Goal: Information Seeking & Learning: Learn about a topic

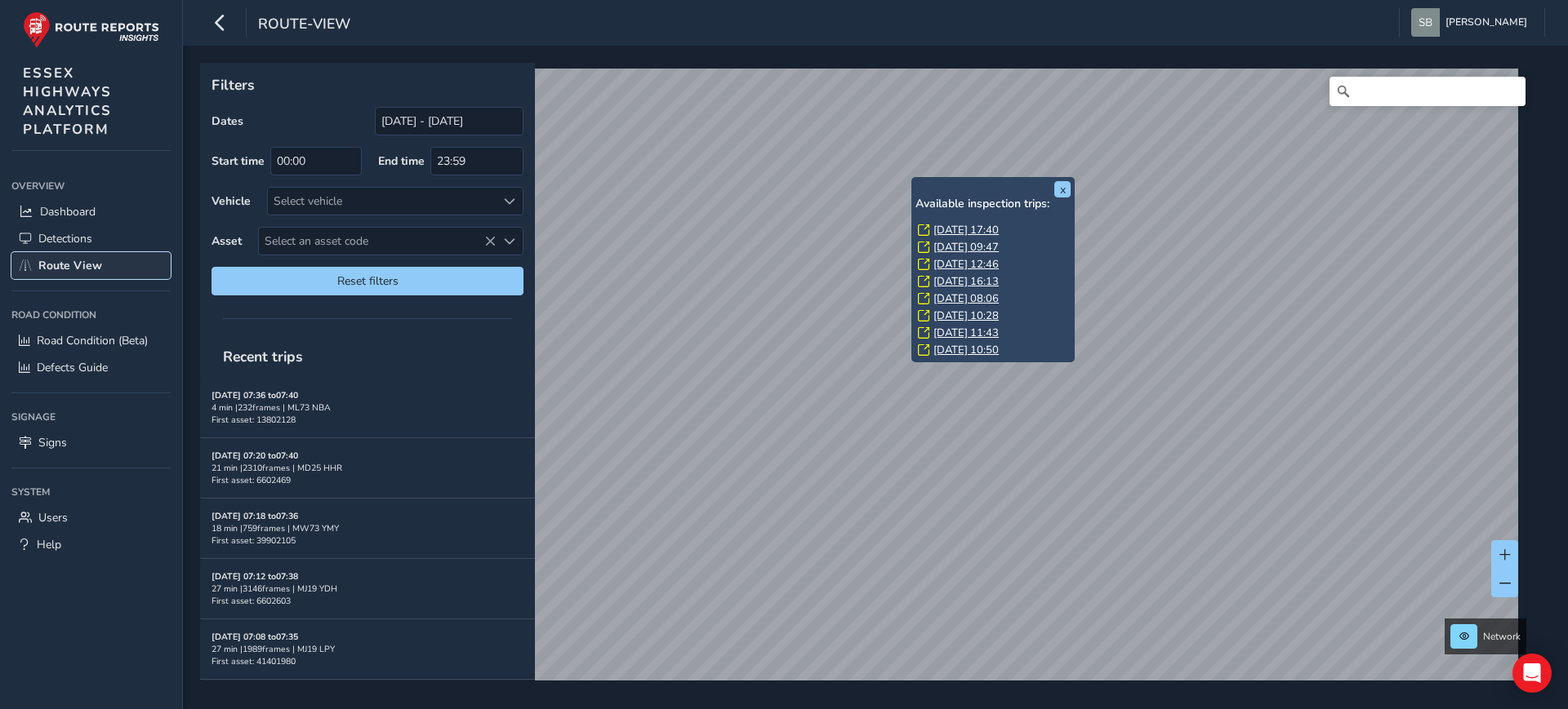
click at [67, 262] on span "Route View" at bounding box center [70, 266] width 64 height 16
click at [74, 236] on span "Detections" at bounding box center [65, 239] width 54 height 16
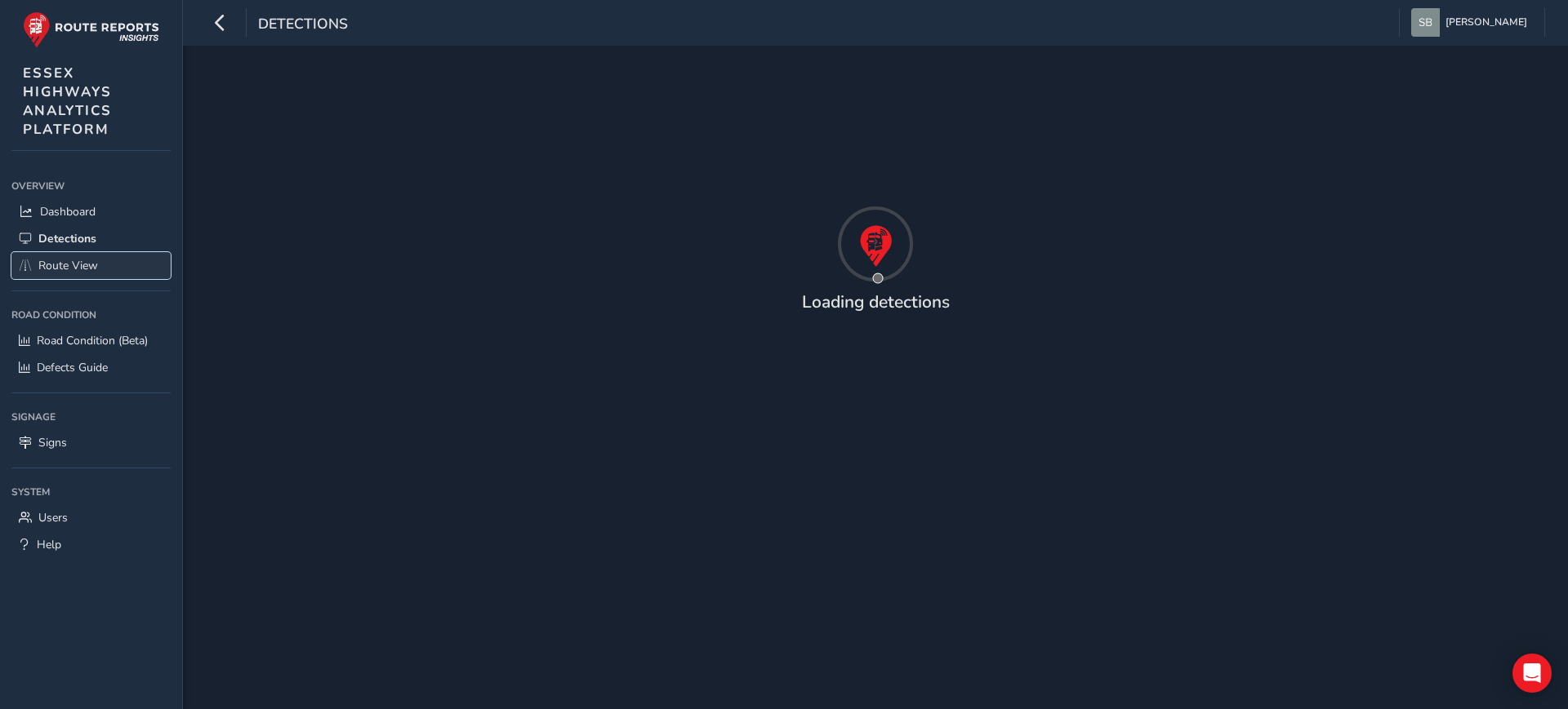
click at [80, 263] on span "Route View" at bounding box center [67, 266] width 60 height 16
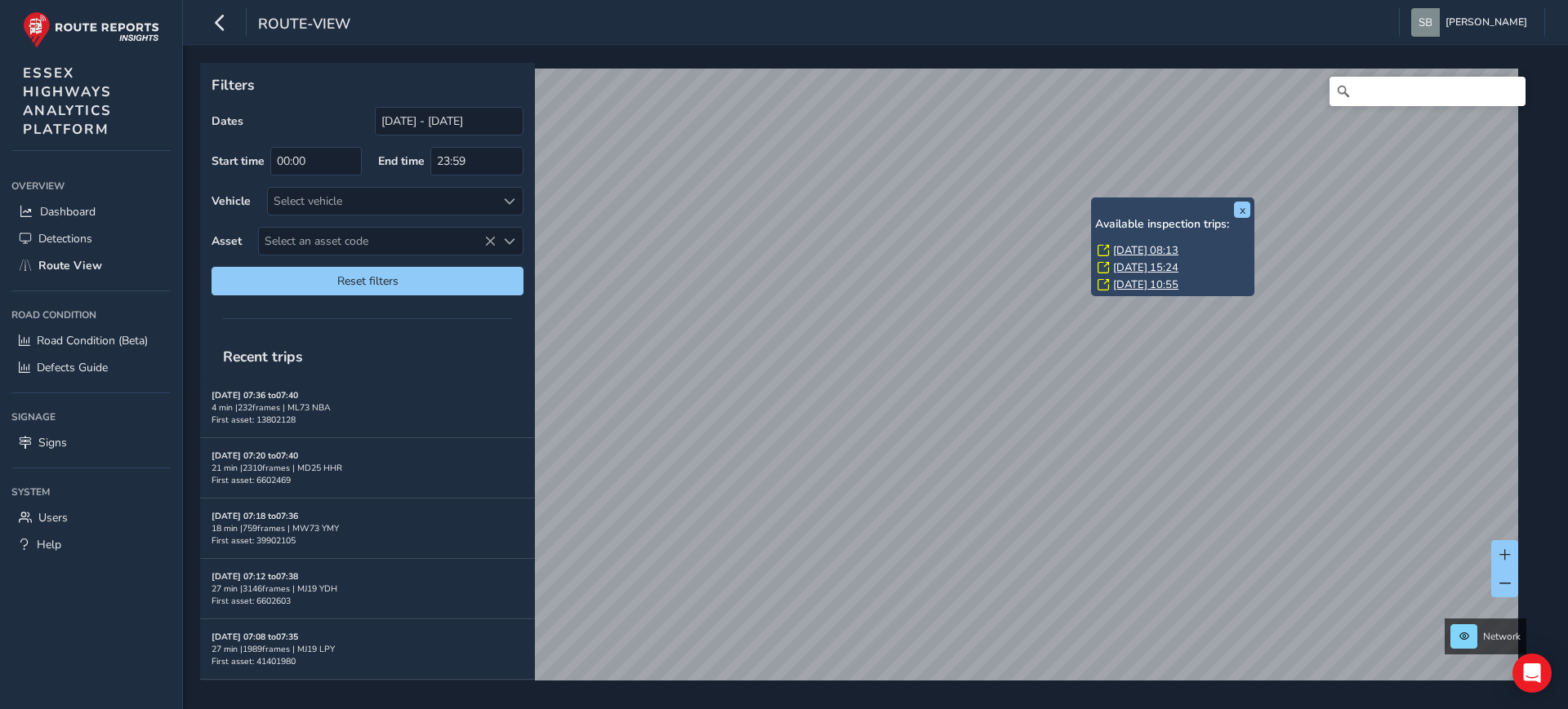
click at [1171, 251] on link "Thu, 14 Aug, 08:13" at bounding box center [1146, 250] width 66 height 15
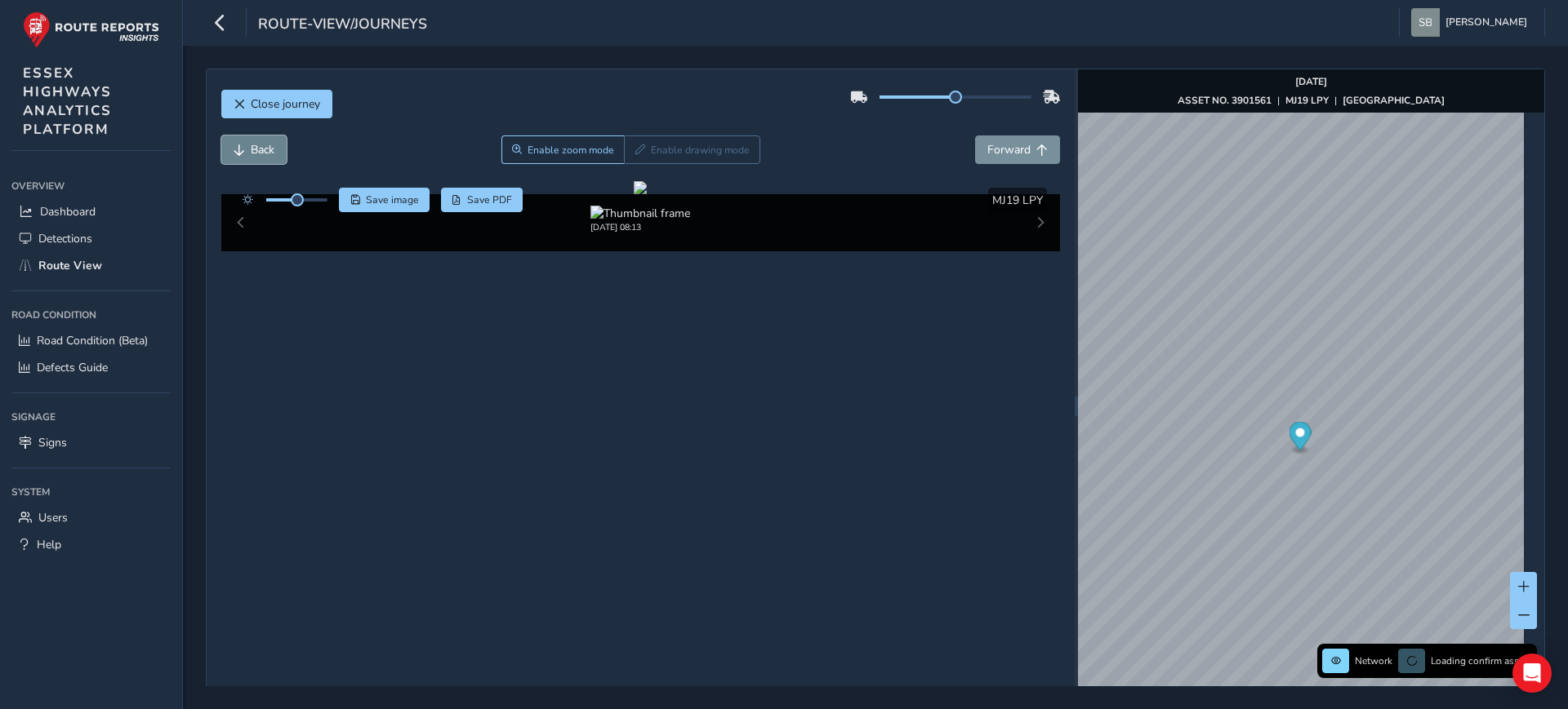
click at [278, 152] on button "Back" at bounding box center [254, 149] width 66 height 28
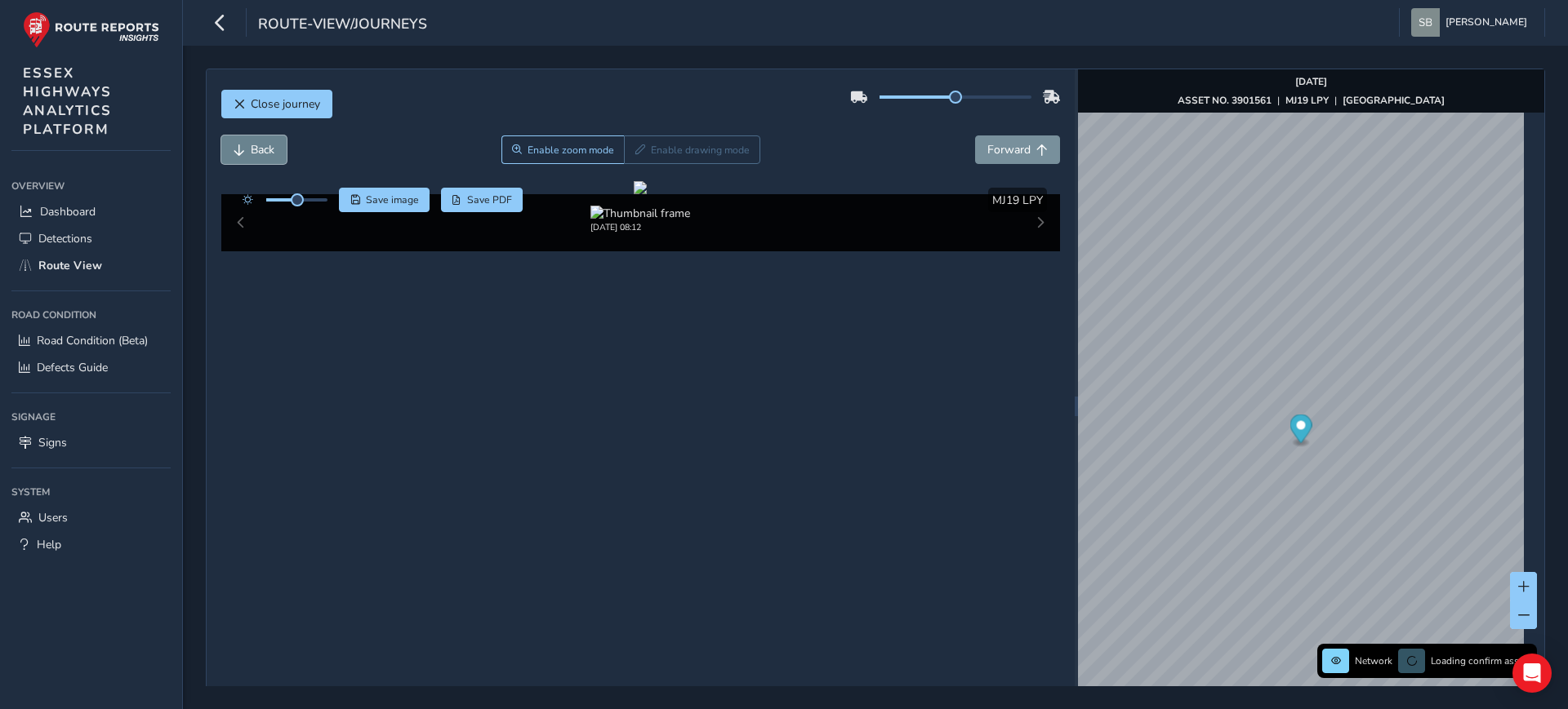
click at [278, 152] on button "Back" at bounding box center [254, 149] width 66 height 28
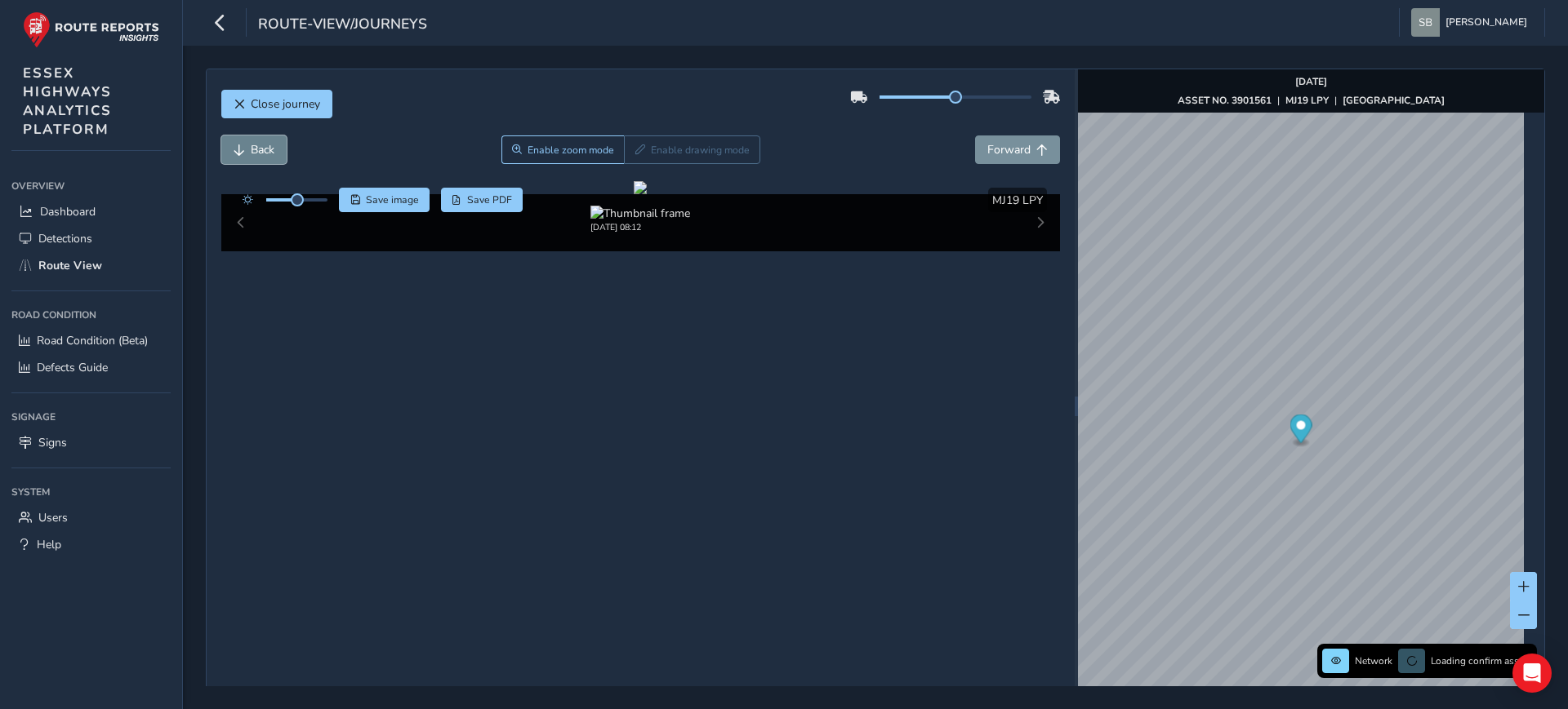
click at [278, 152] on button "Back" at bounding box center [254, 149] width 66 height 28
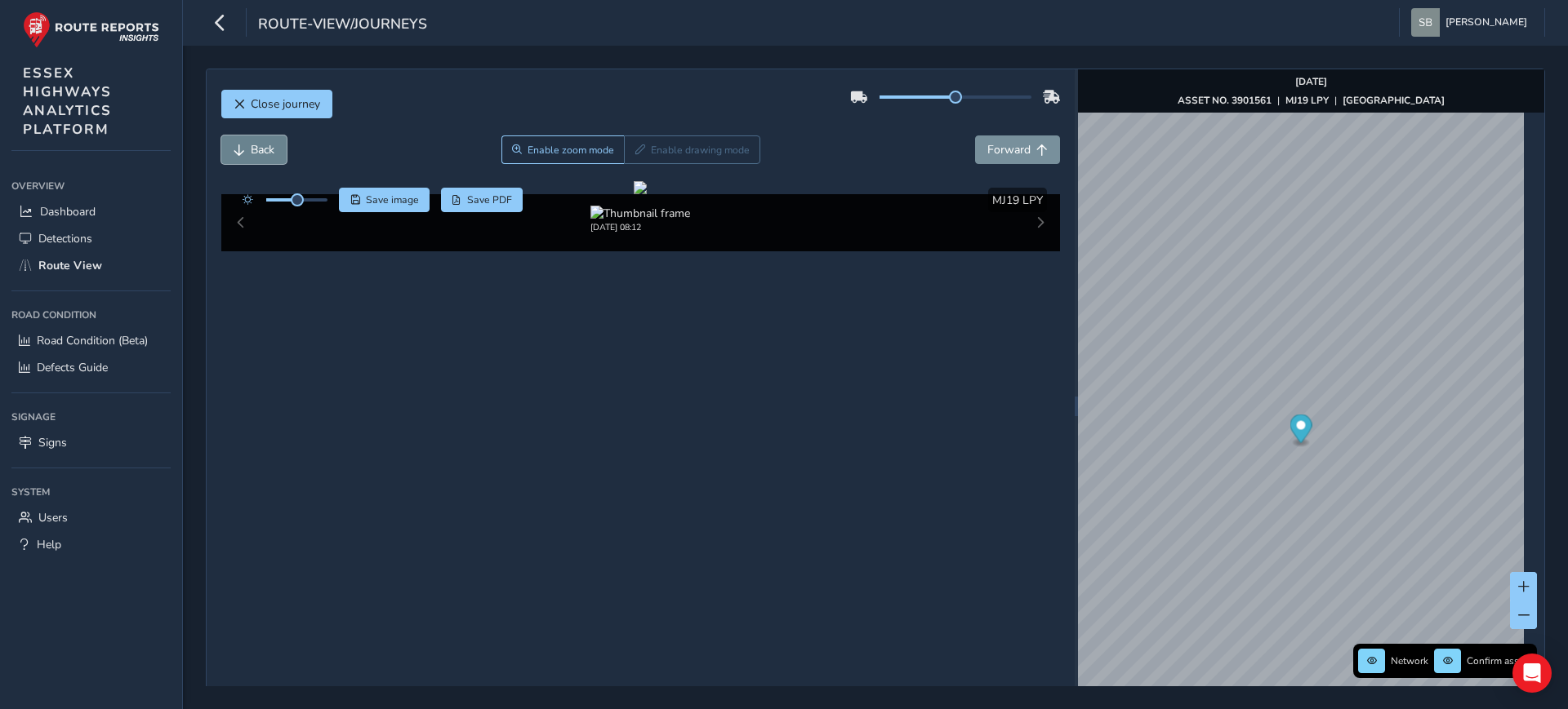
click at [278, 152] on button "Back" at bounding box center [254, 149] width 66 height 28
click at [992, 152] on span "Forward" at bounding box center [1009, 149] width 43 height 16
click at [270, 150] on span "Back" at bounding box center [262, 149] width 23 height 16
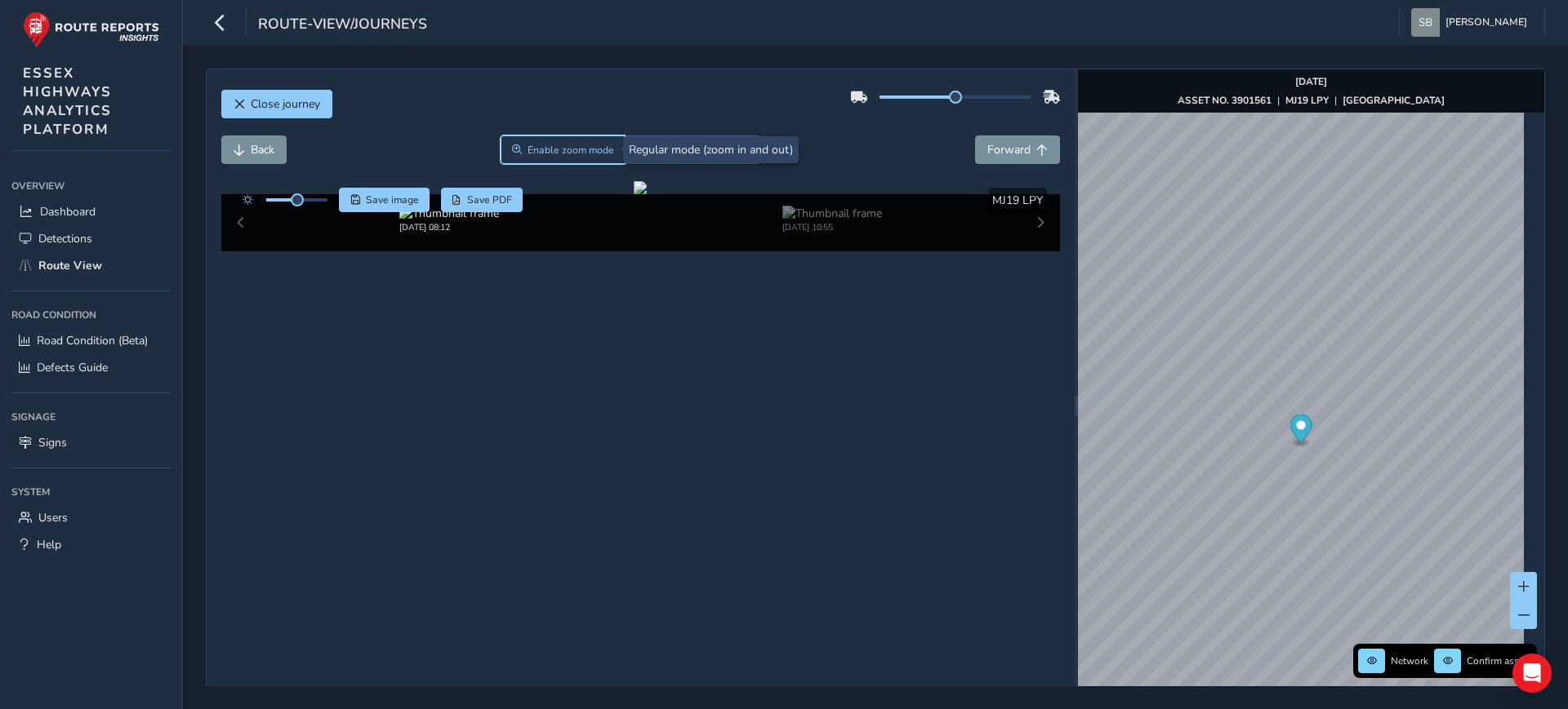
click at [549, 155] on span "Enable zoom mode" at bounding box center [571, 149] width 86 height 13
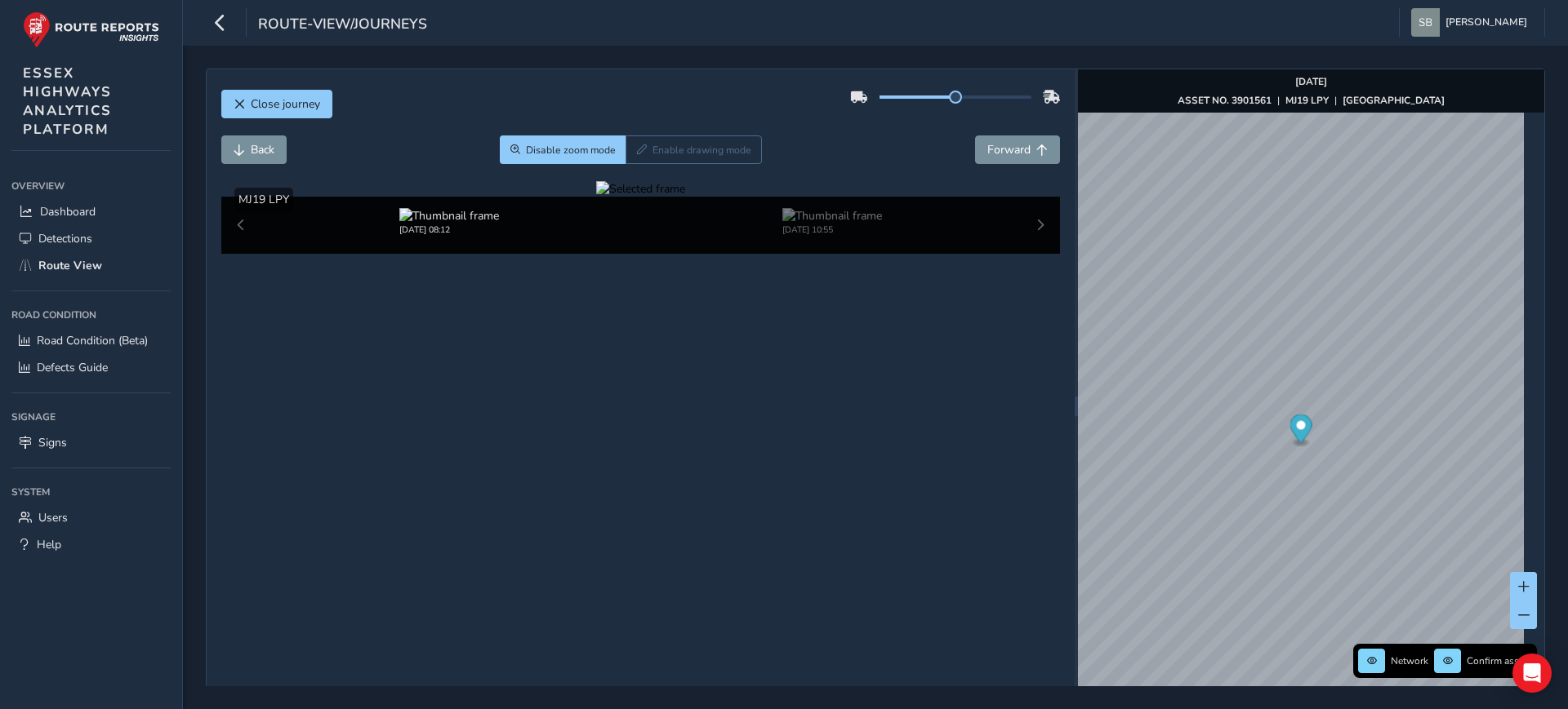
click at [619, 197] on div at bounding box center [640, 189] width 89 height 16
click at [522, 368] on img at bounding box center [1219, 498] width 2352 height 1322
click at [285, 111] on span "Close journey" at bounding box center [285, 104] width 69 height 16
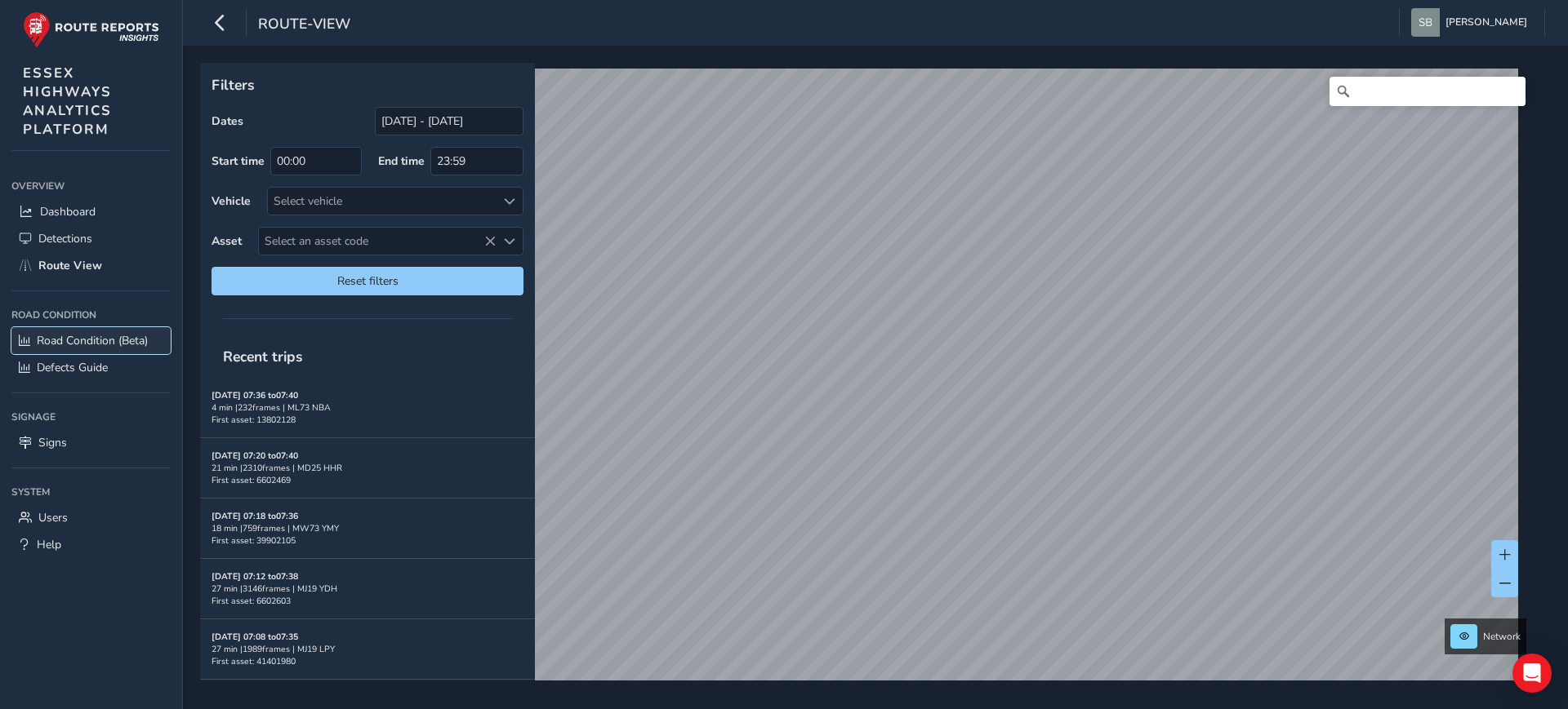
click at [102, 336] on span "Road Condition (Beta)" at bounding box center [92, 341] width 111 height 16
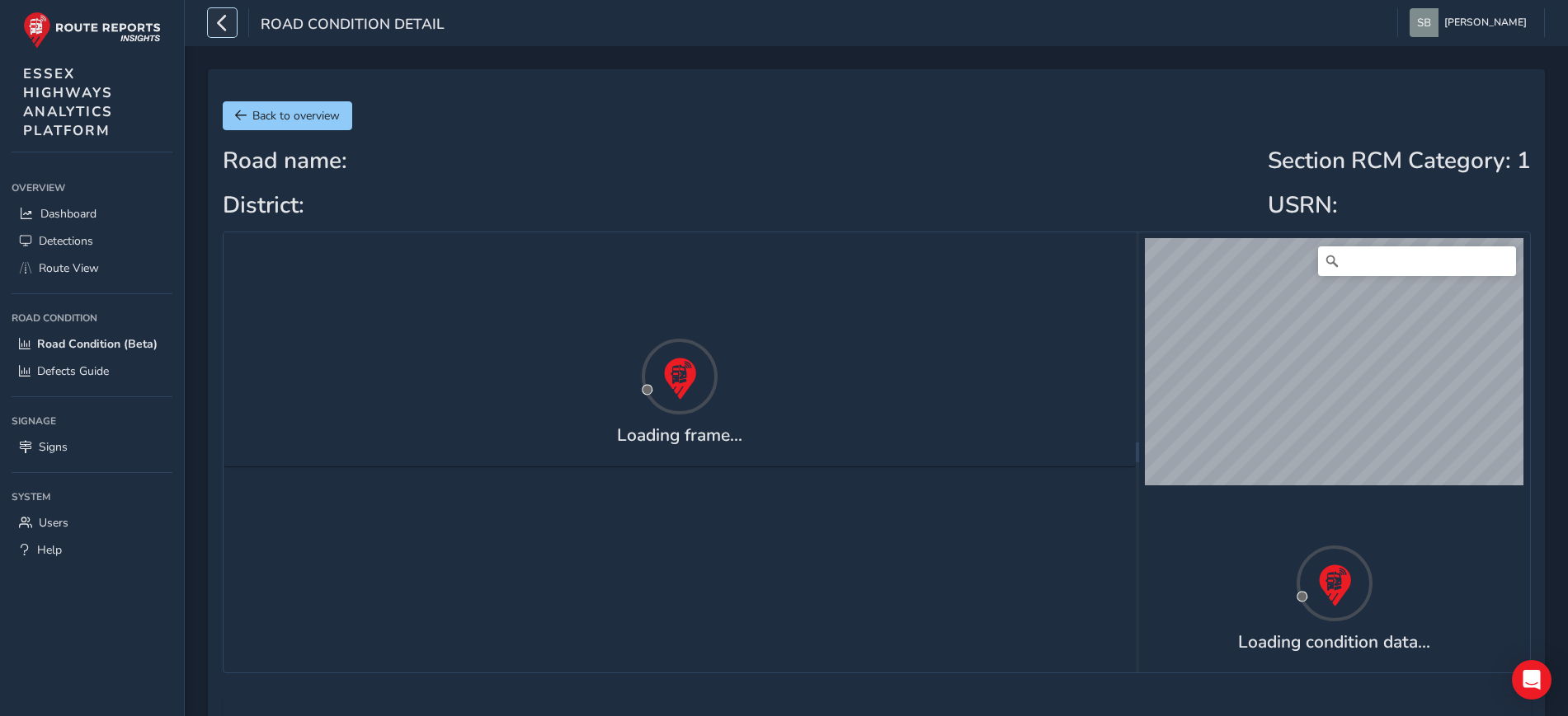
click at [219, 20] on icon "button" at bounding box center [223, 22] width 17 height 29
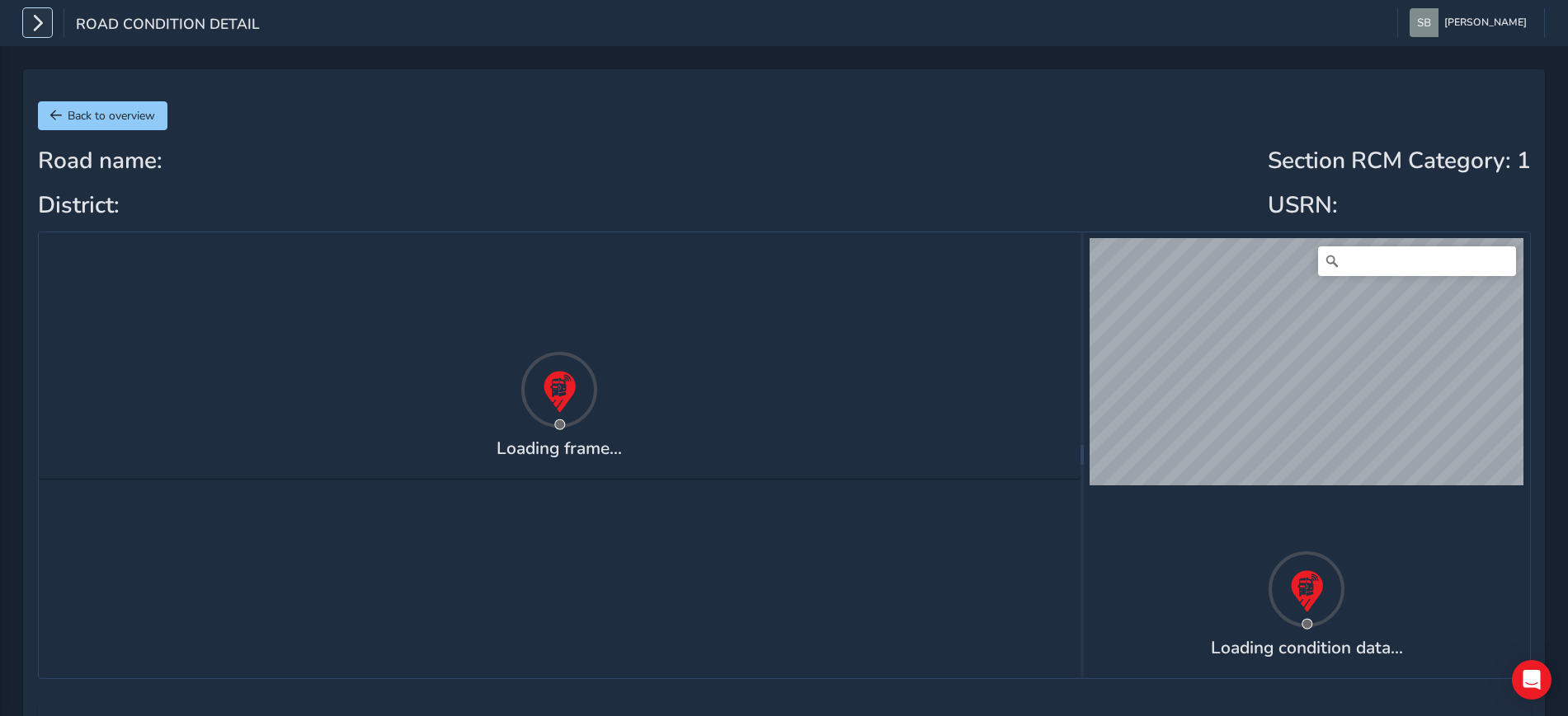
click at [33, 19] on icon "button" at bounding box center [38, 22] width 17 height 29
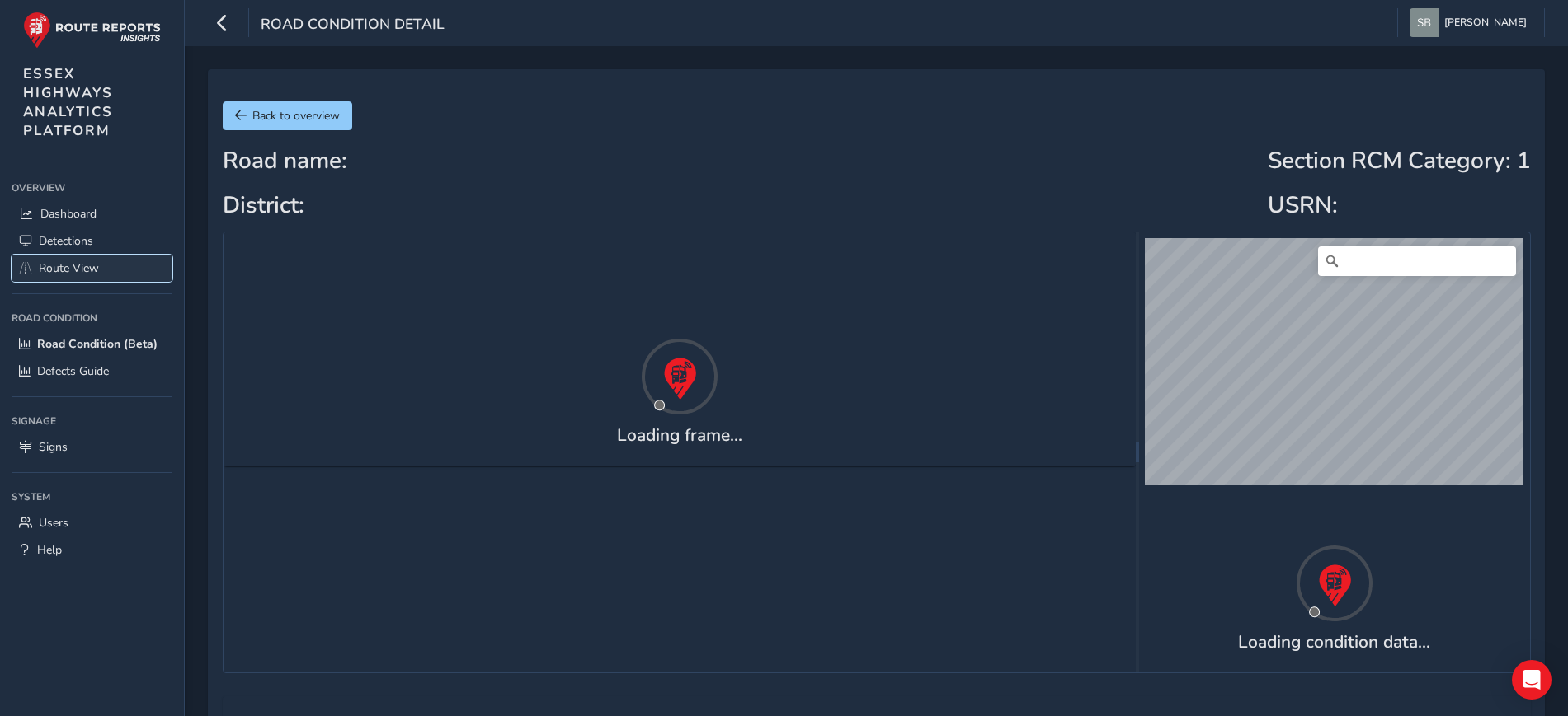
click at [68, 259] on link "Route View" at bounding box center [92, 268] width 161 height 27
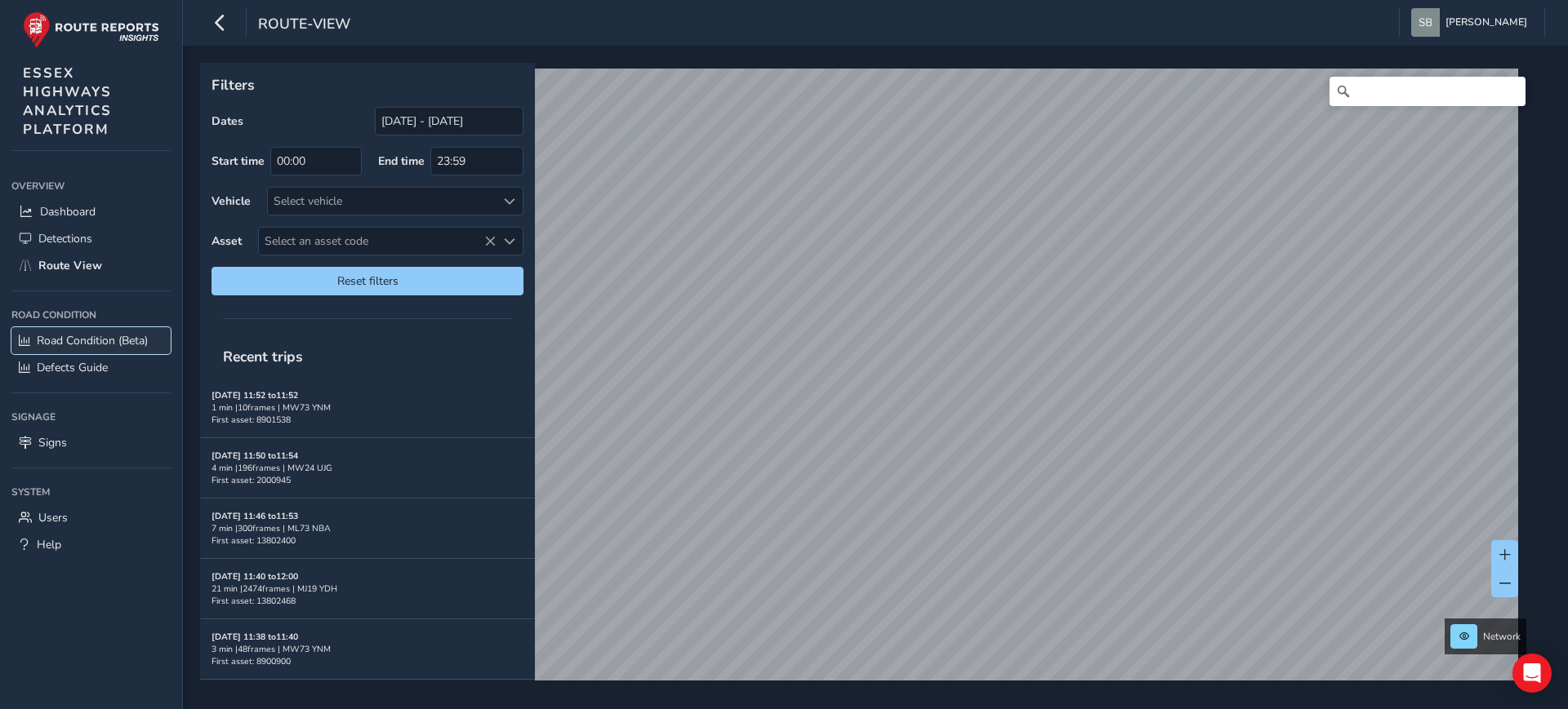
click at [129, 342] on span "Road Condition (Beta)" at bounding box center [92, 341] width 111 height 16
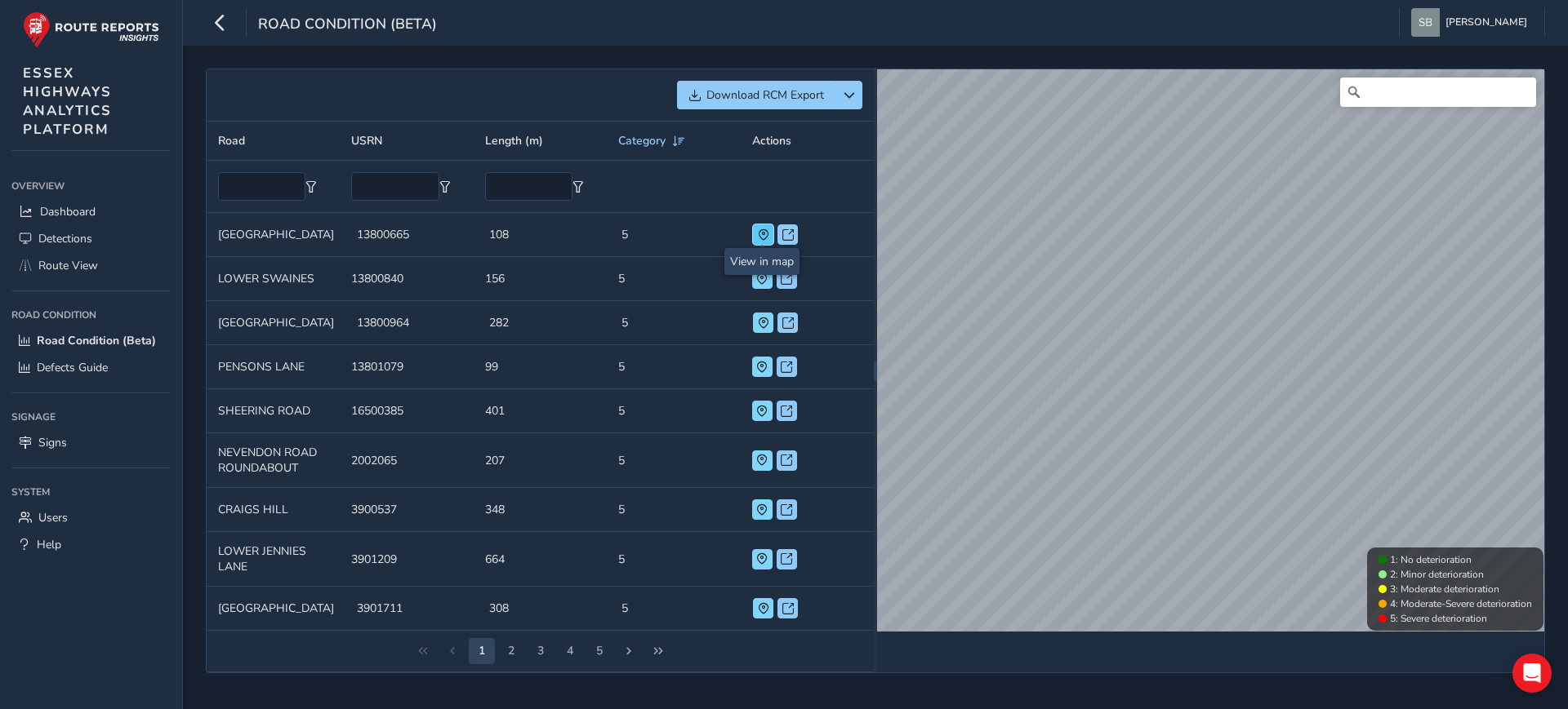
click at [765, 231] on span at bounding box center [763, 235] width 11 height 11
click at [789, 231] on span at bounding box center [788, 235] width 11 height 11
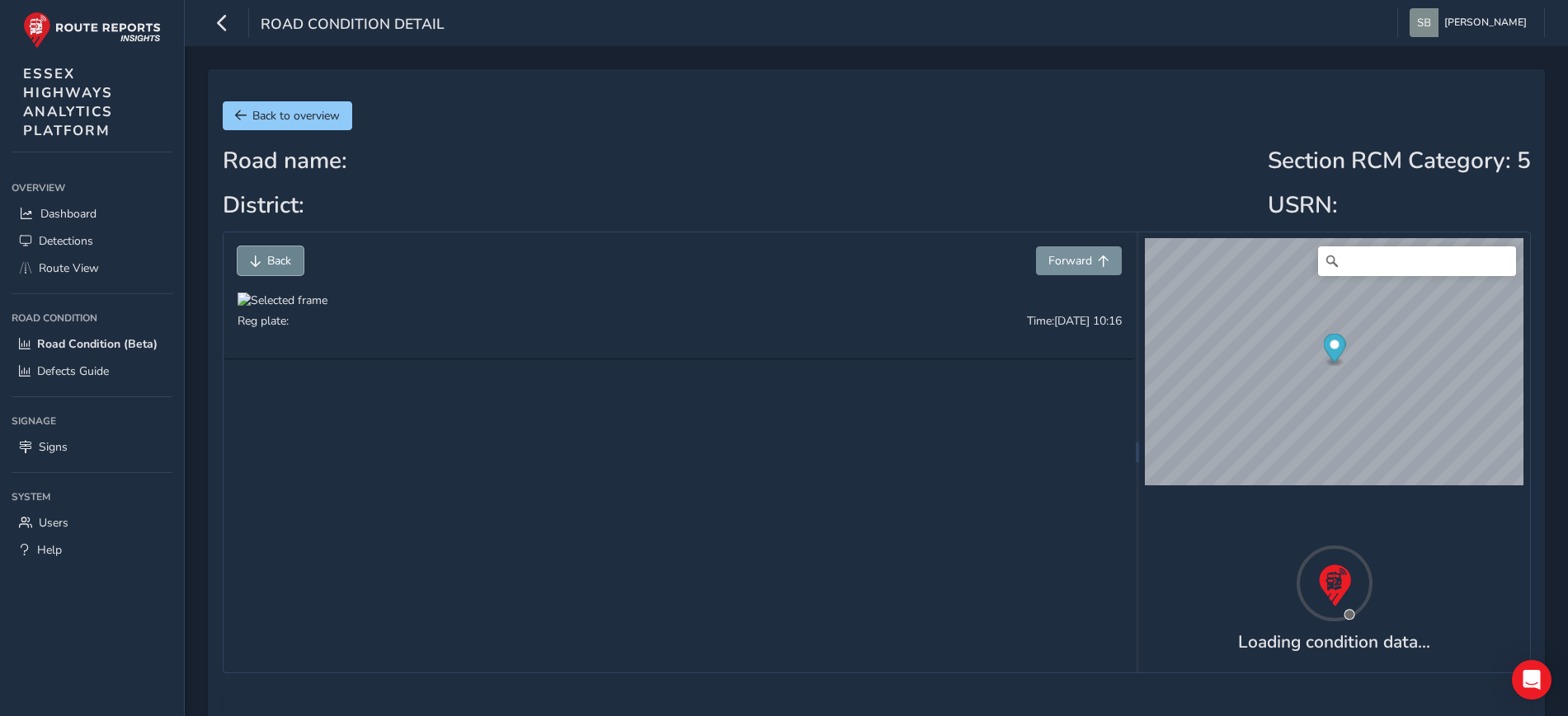
click at [264, 259] on button "Back" at bounding box center [270, 261] width 66 height 29
click at [275, 263] on span "Back" at bounding box center [278, 261] width 24 height 16
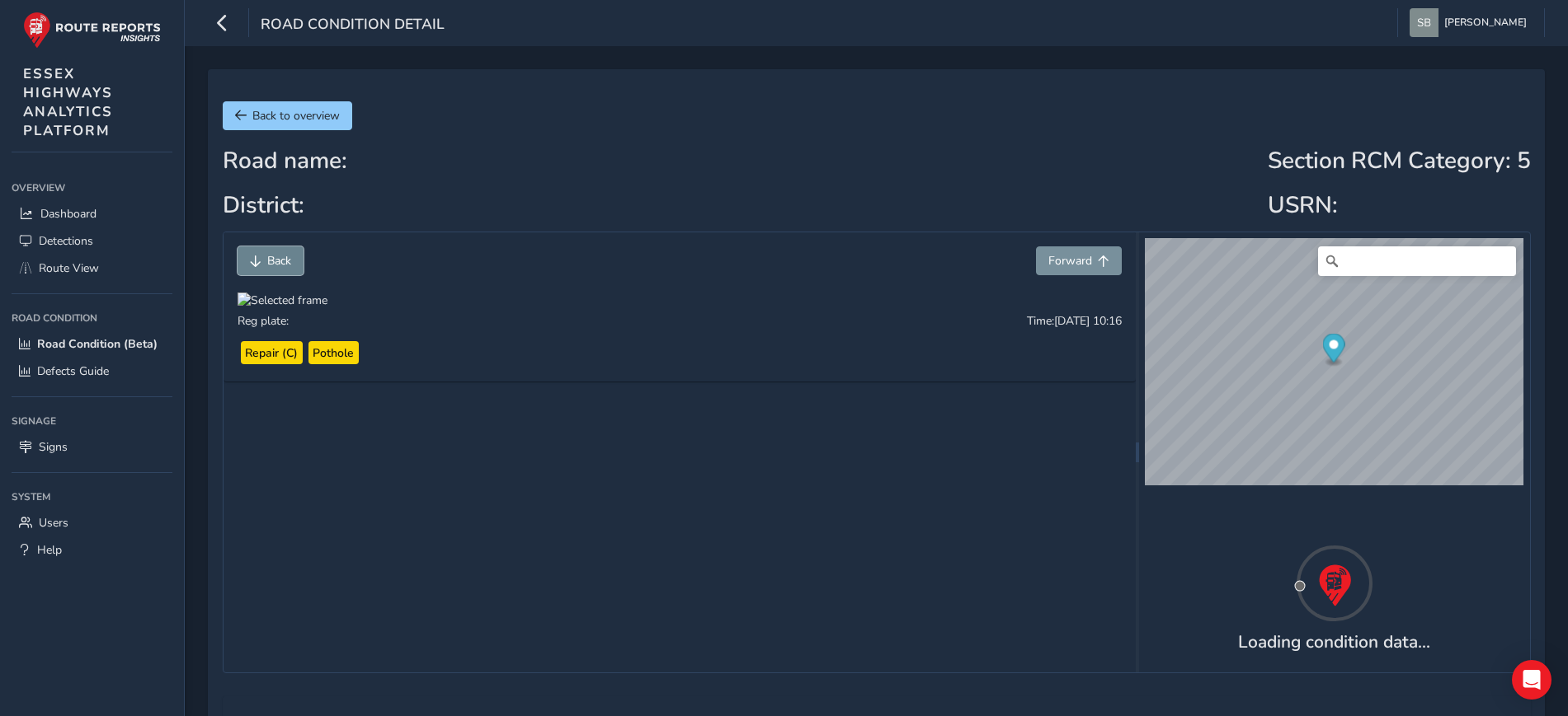
click at [275, 263] on span "Back" at bounding box center [278, 261] width 24 height 16
click at [276, 263] on span "Back" at bounding box center [278, 261] width 24 height 16
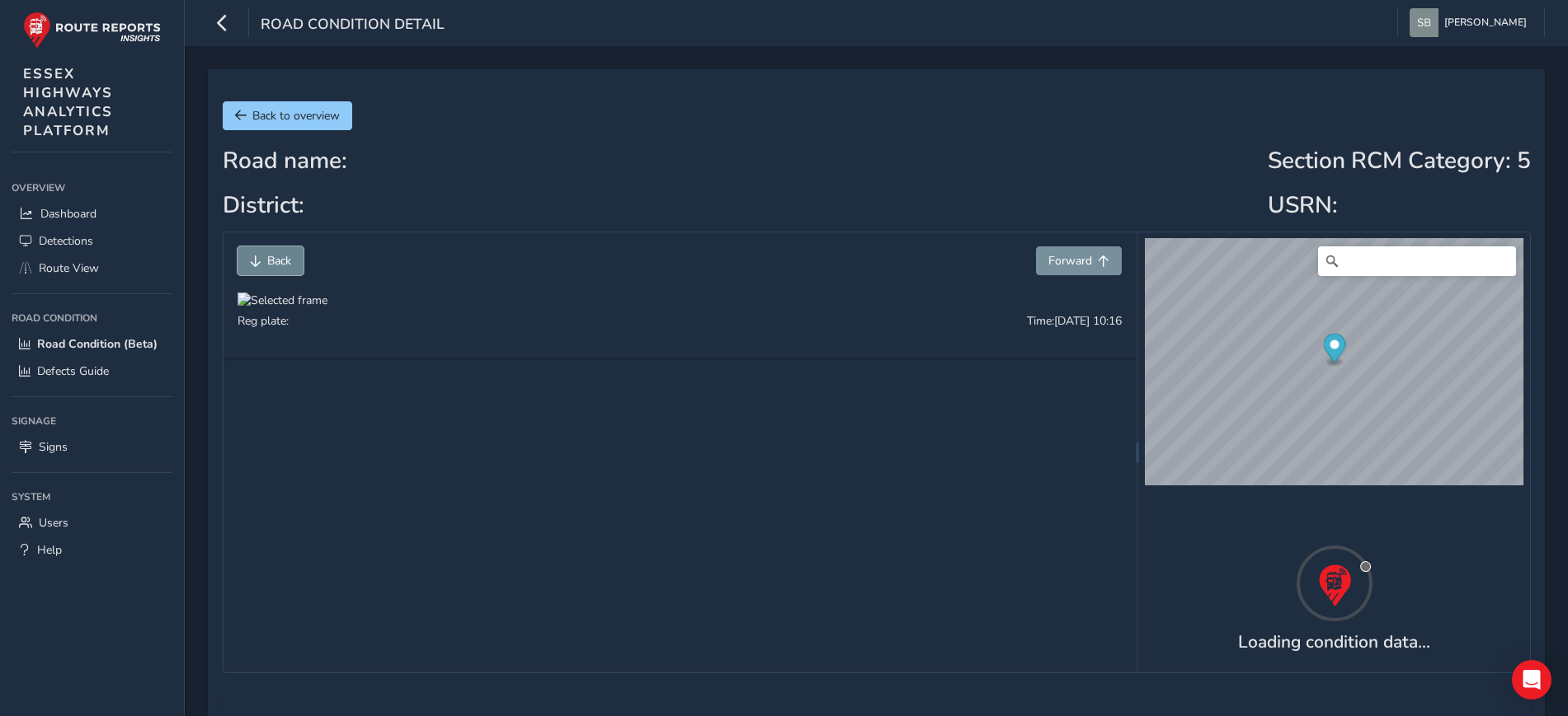
click at [276, 263] on span "Back" at bounding box center [278, 261] width 24 height 16
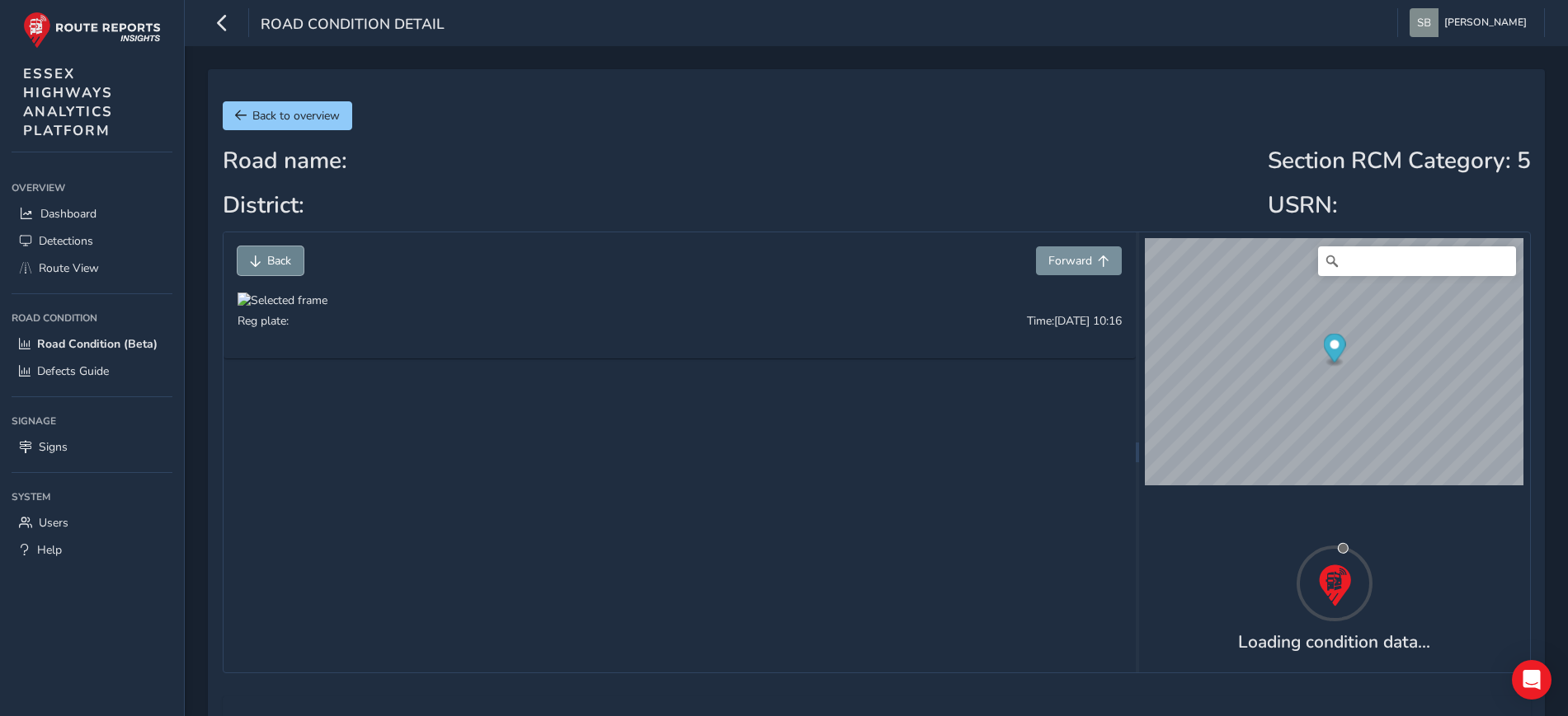
click at [276, 263] on span "Back" at bounding box center [278, 261] width 24 height 16
click at [1078, 262] on span "Forward" at bounding box center [1071, 261] width 44 height 16
click at [1079, 264] on span "Forward" at bounding box center [1071, 261] width 44 height 16
click at [1080, 264] on span "Forward" at bounding box center [1071, 261] width 44 height 16
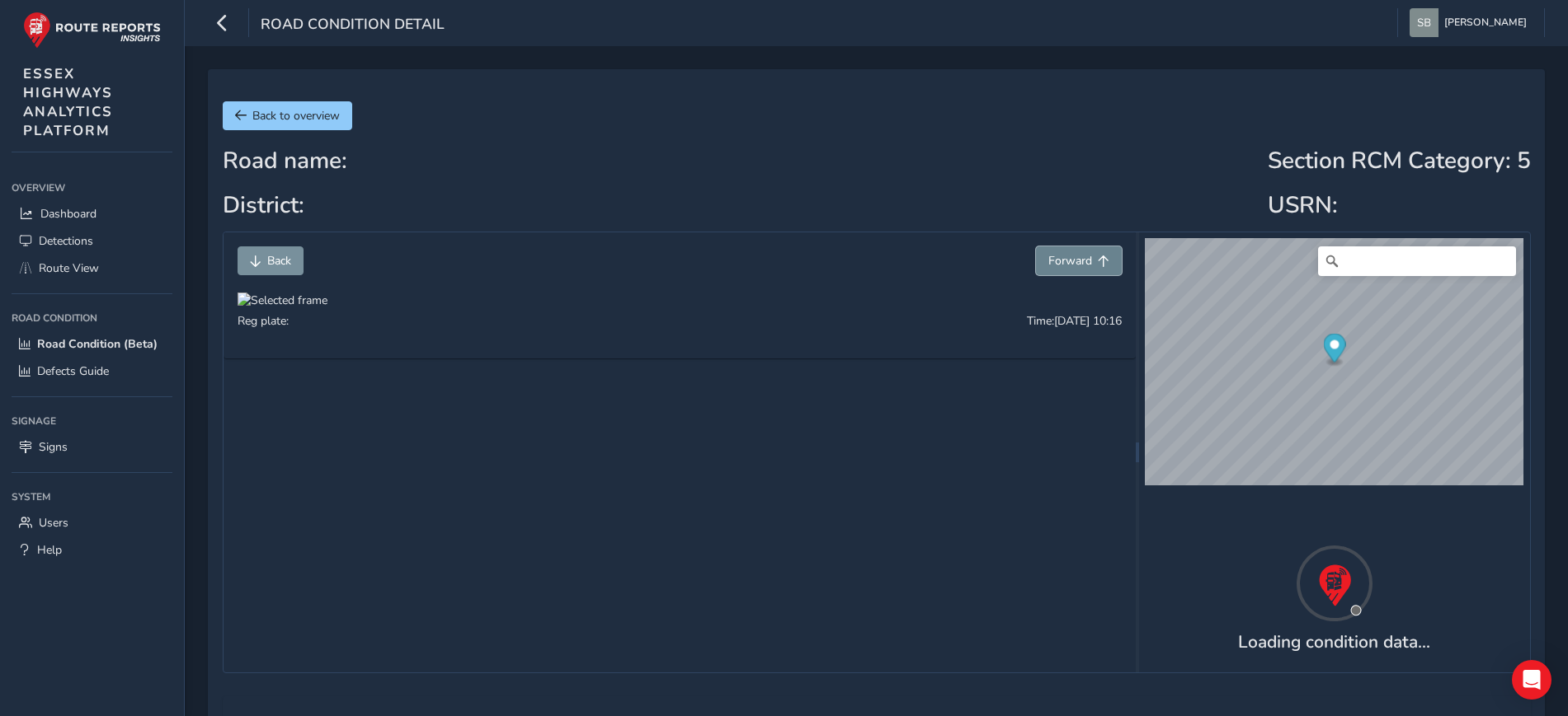
click at [1081, 264] on span "Forward" at bounding box center [1071, 261] width 44 height 16
click at [1082, 264] on span "Forward" at bounding box center [1071, 261] width 44 height 16
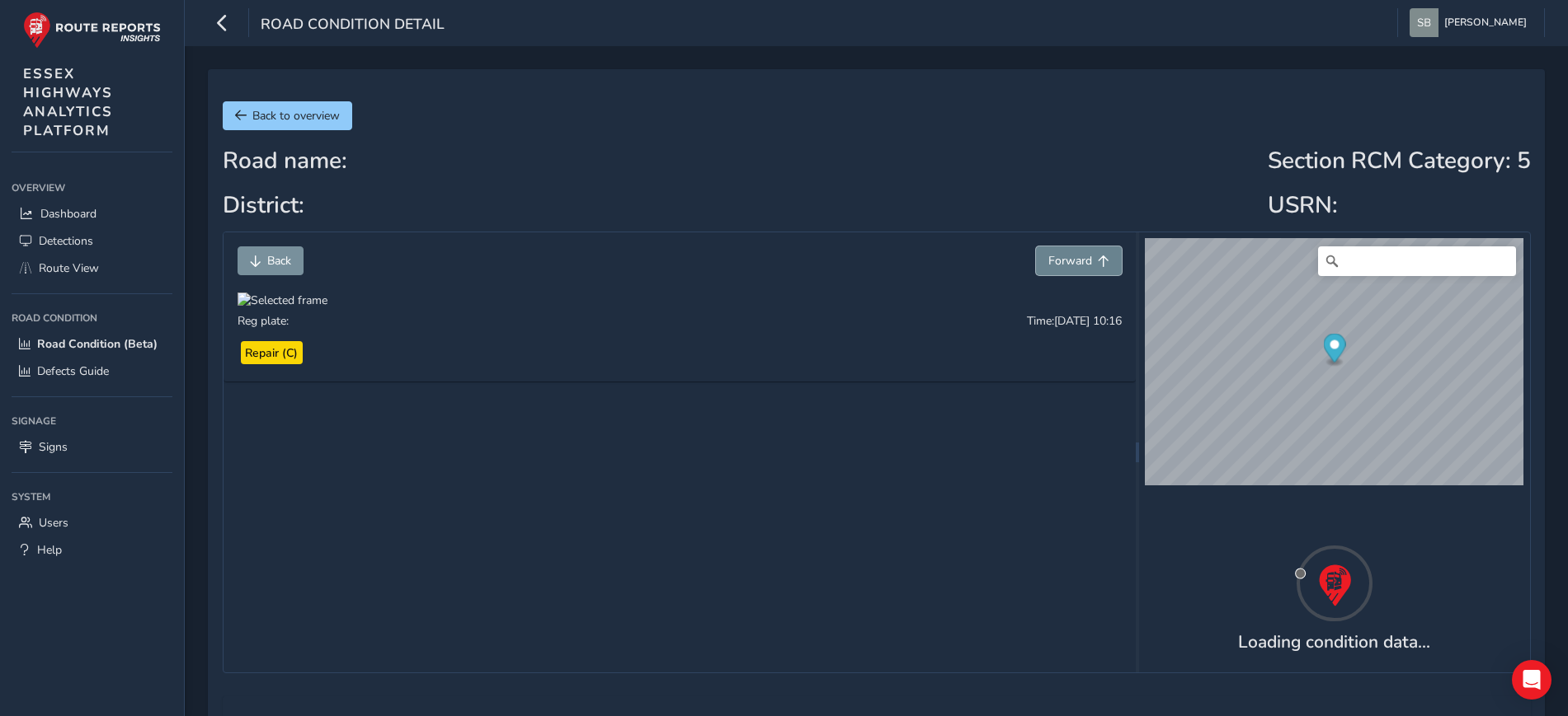
click at [1082, 264] on span "Forward" at bounding box center [1071, 261] width 44 height 16
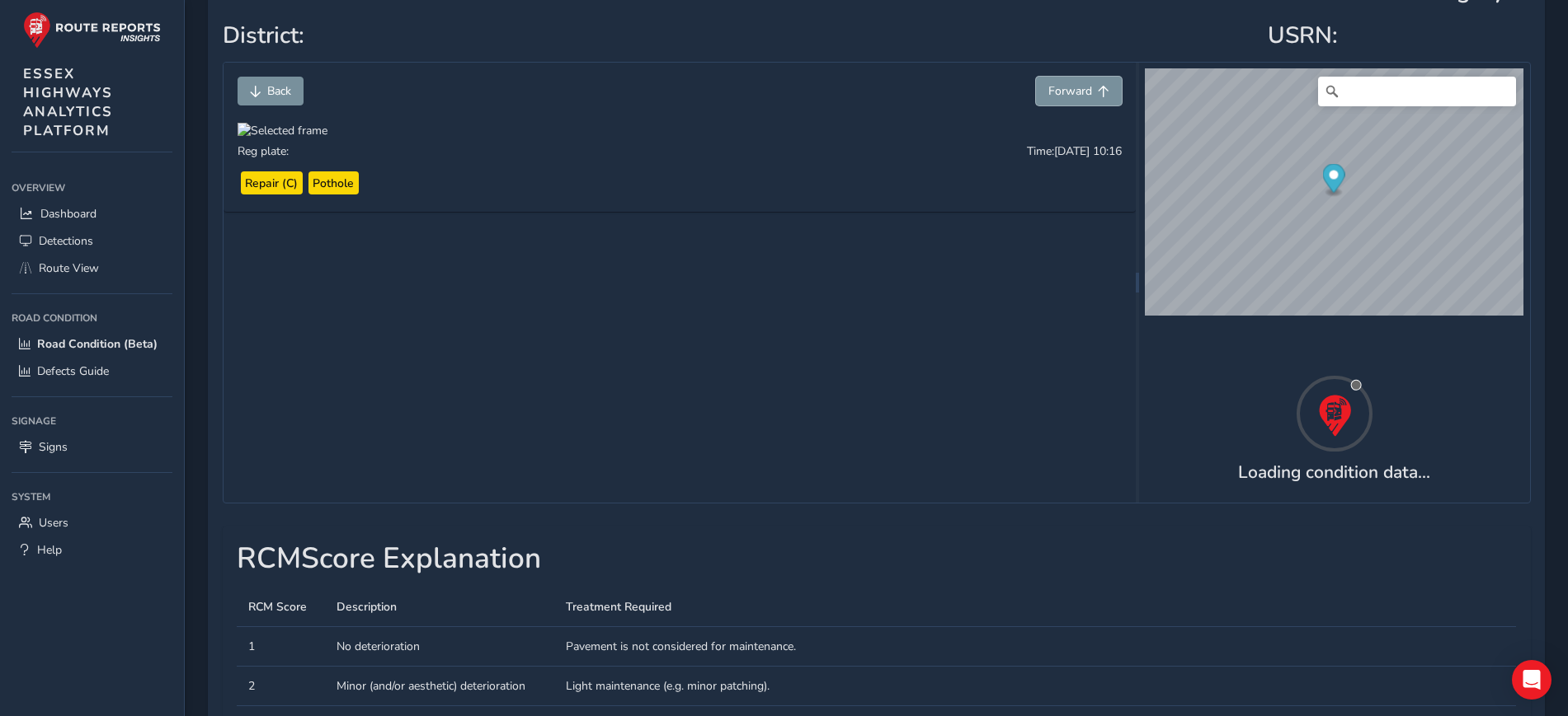
scroll to position [206, 0]
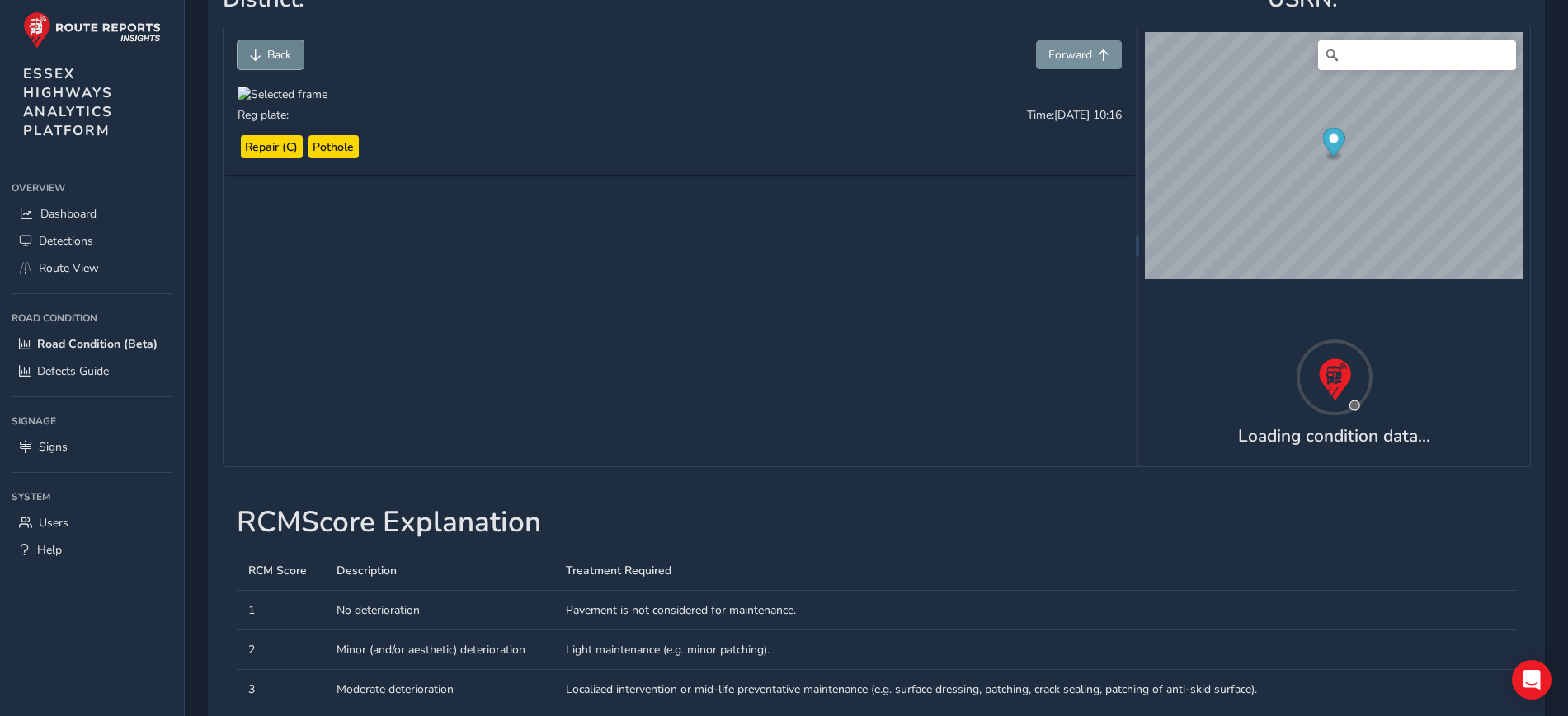
click at [284, 60] on span "Back" at bounding box center [278, 55] width 24 height 16
click at [284, 60] on span "Back" at bounding box center [278, 55] width 24 height 16
click at [1091, 59] on span "Forward" at bounding box center [1071, 55] width 44 height 16
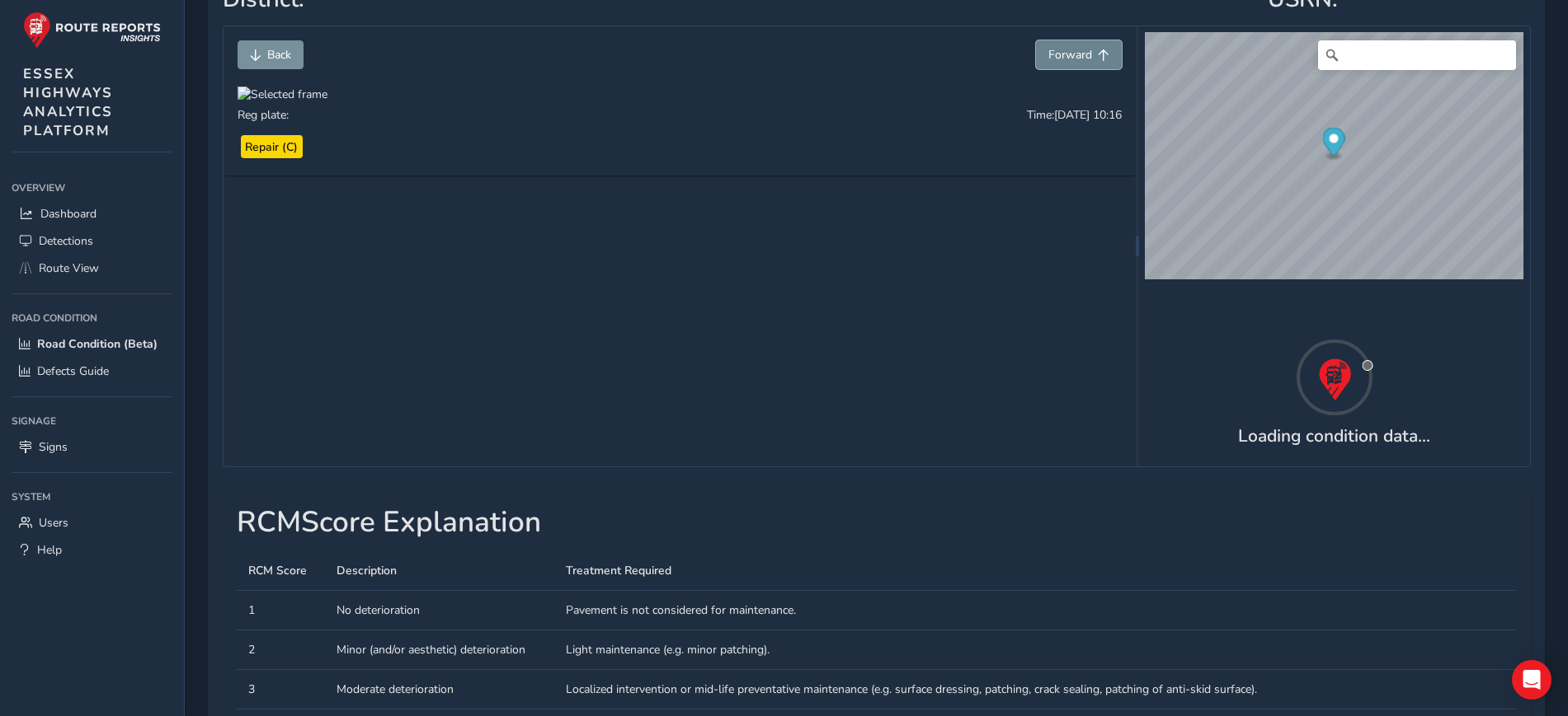
click at [1091, 59] on span "Forward" at bounding box center [1071, 55] width 44 height 16
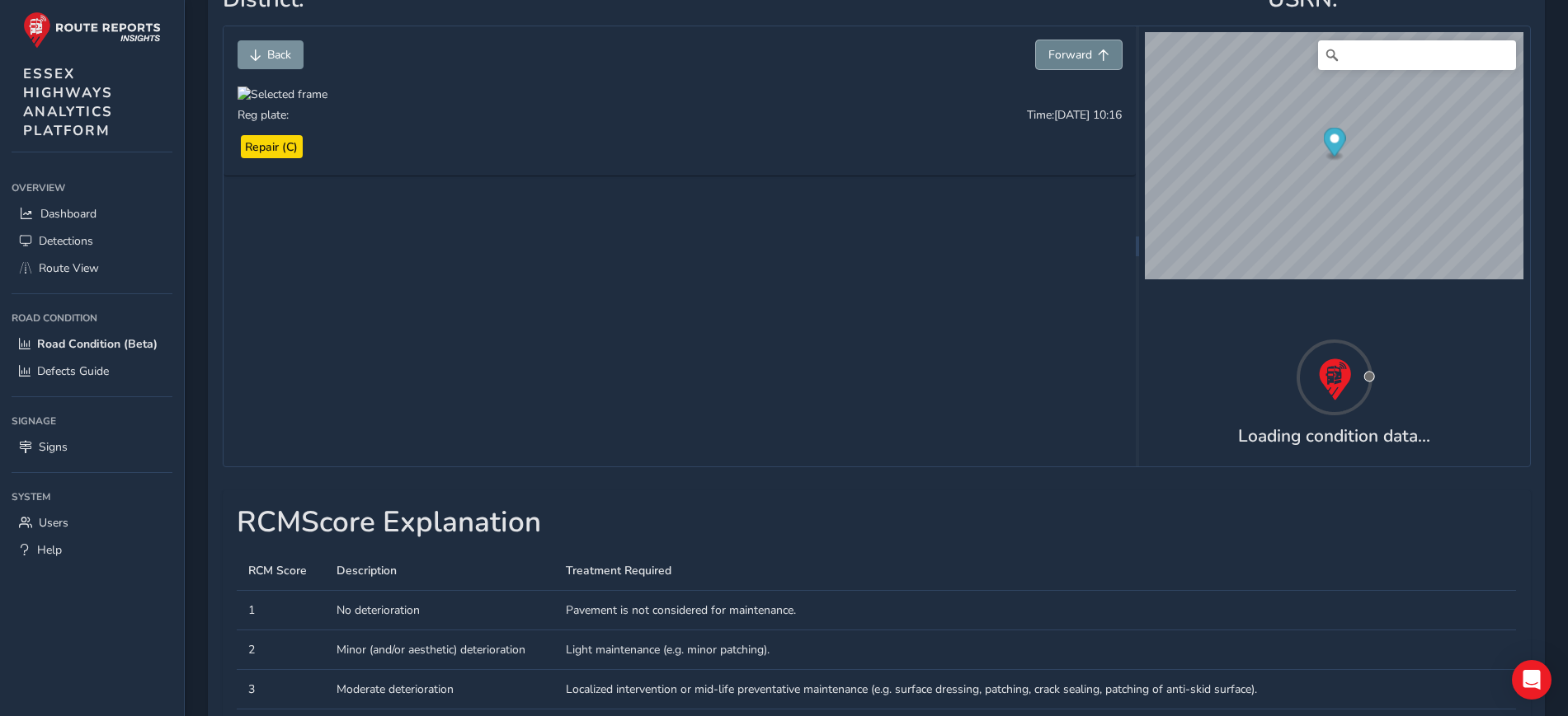
click at [1089, 59] on span "Forward" at bounding box center [1071, 55] width 44 height 16
click at [294, 61] on button "Back" at bounding box center [270, 54] width 66 height 29
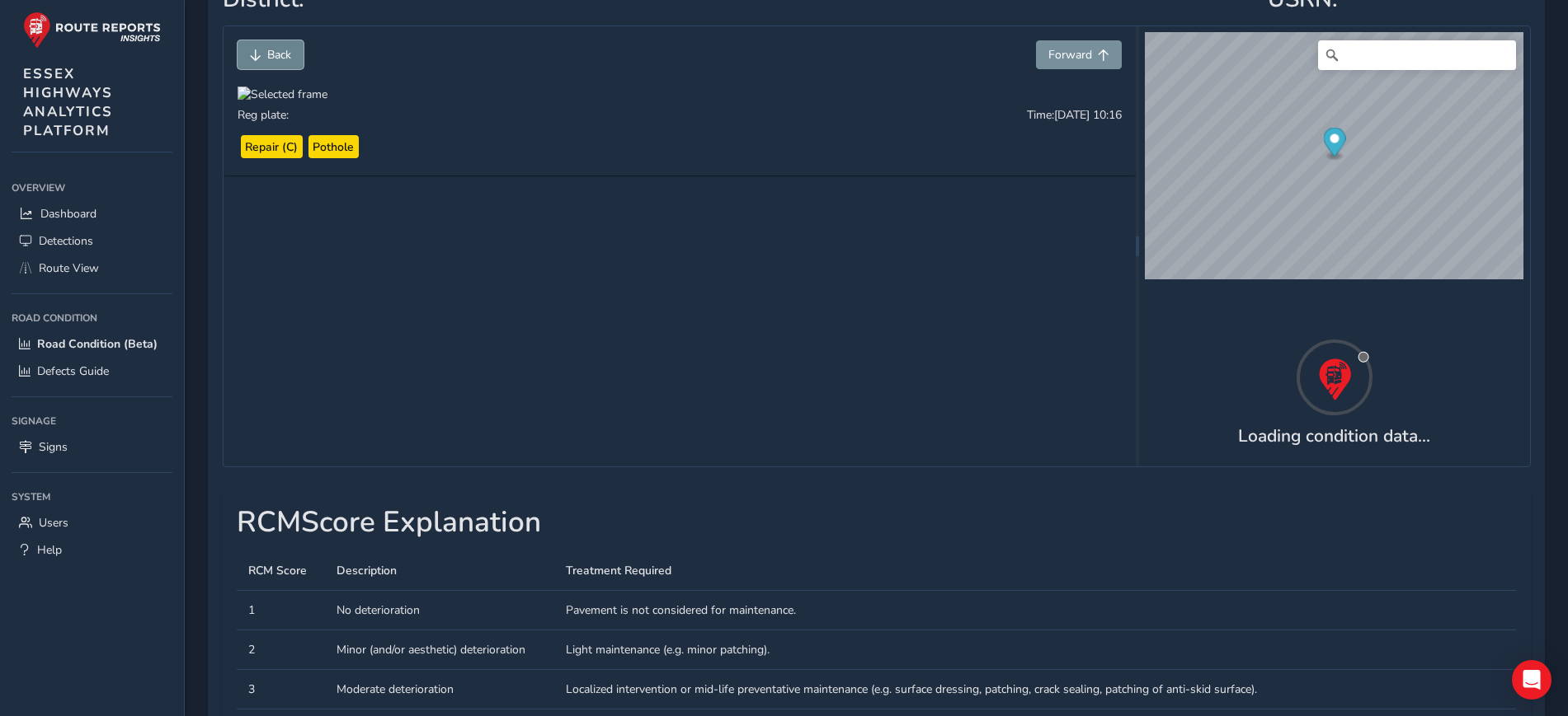
click at [294, 61] on button "Back" at bounding box center [270, 54] width 66 height 29
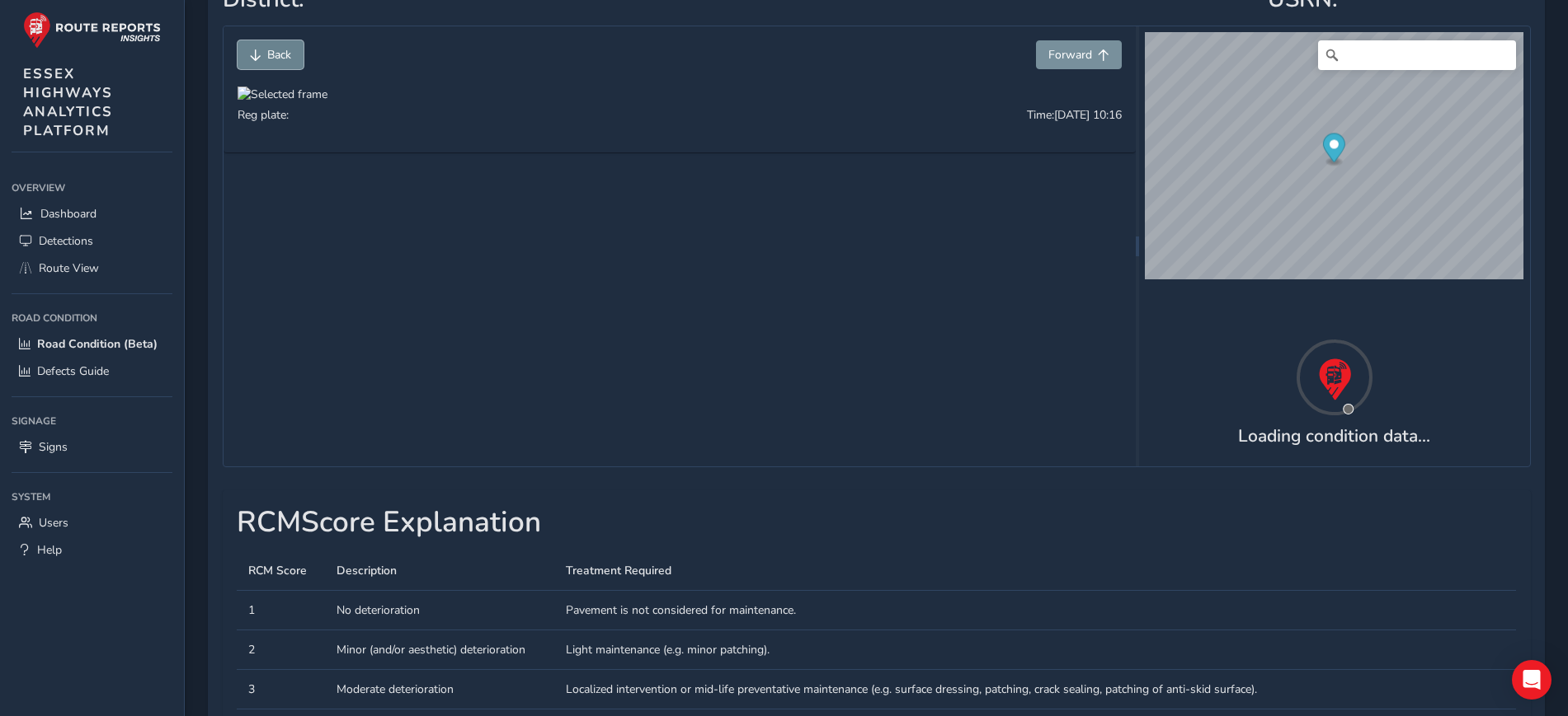
click at [294, 61] on button "Back" at bounding box center [270, 54] width 66 height 29
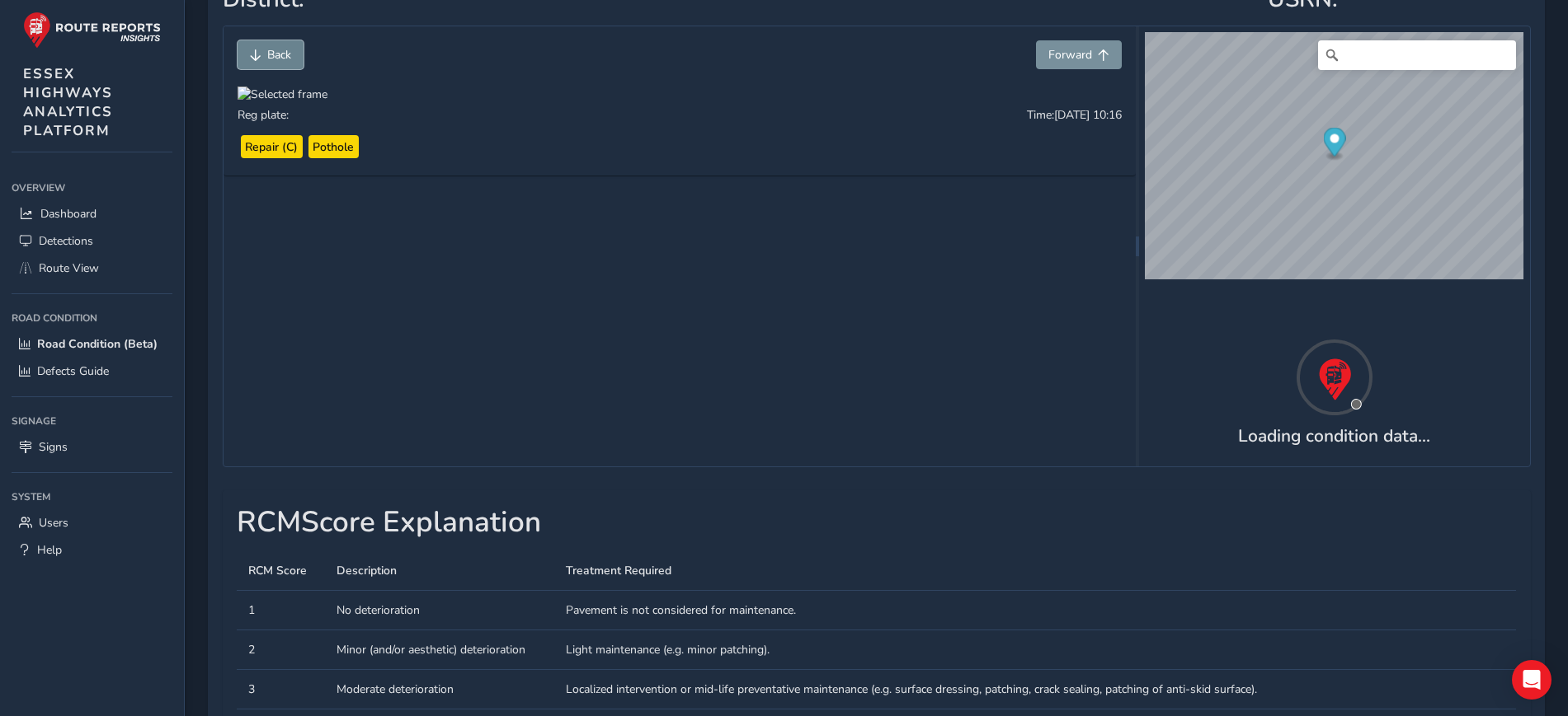
click at [294, 61] on button "Back" at bounding box center [270, 54] width 66 height 29
click at [1096, 38] on div "Back Forward Reg plate: Time: [DATE] 10:17 Repair (C)" at bounding box center [680, 101] width 913 height 150
click at [1098, 50] on span "Forward" at bounding box center [1103, 55] width 11 height 11
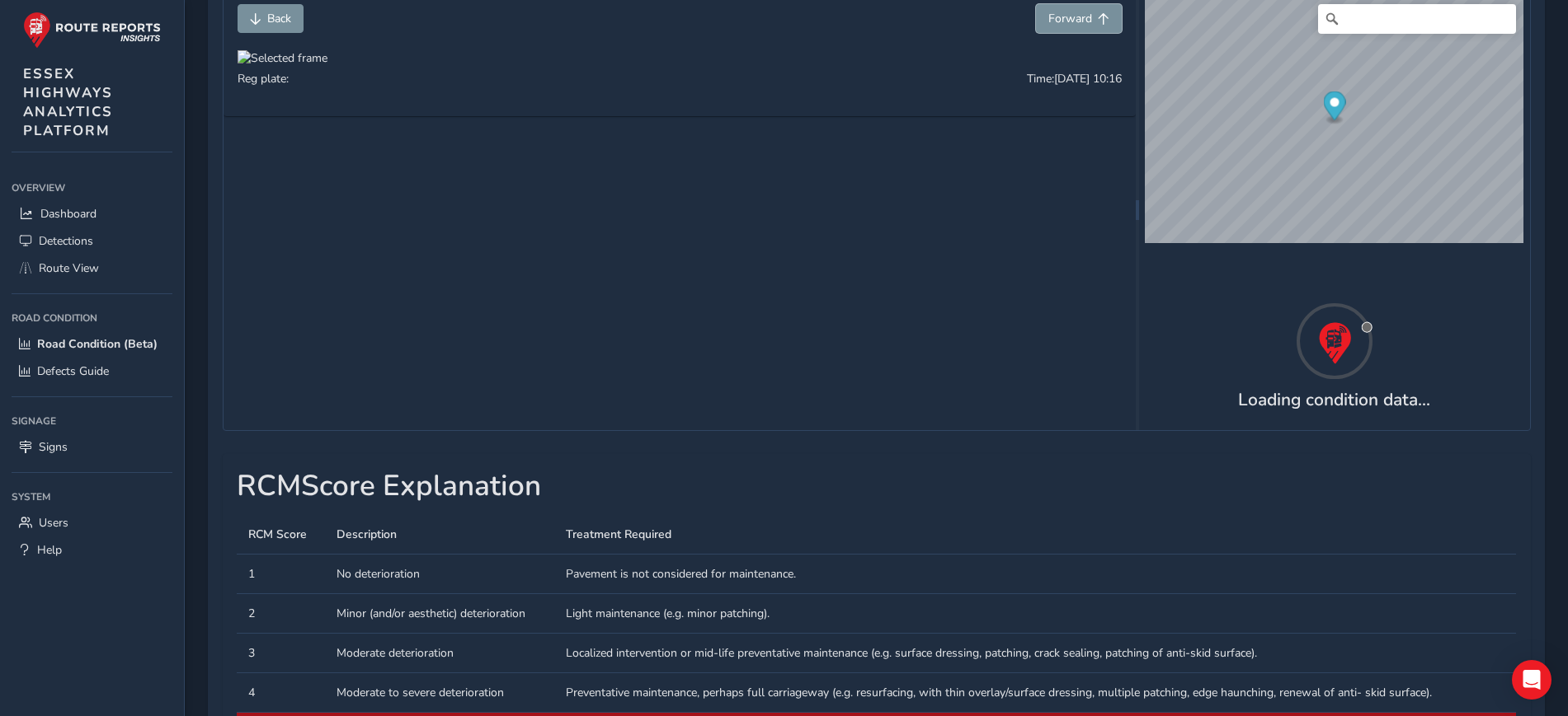
scroll to position [413, 0]
